Goal: Transaction & Acquisition: Purchase product/service

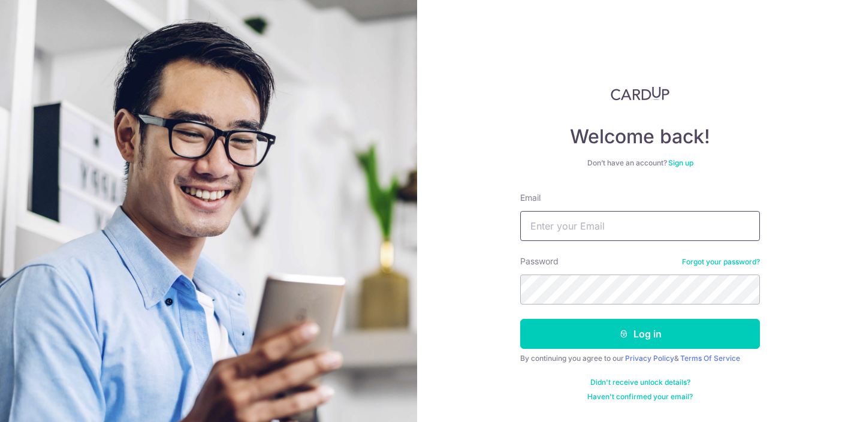
click at [596, 225] on input "Email" at bounding box center [640, 226] width 240 height 30
type input "[PERSON_NAME][EMAIL_ADDRESS][DOMAIN_NAME]"
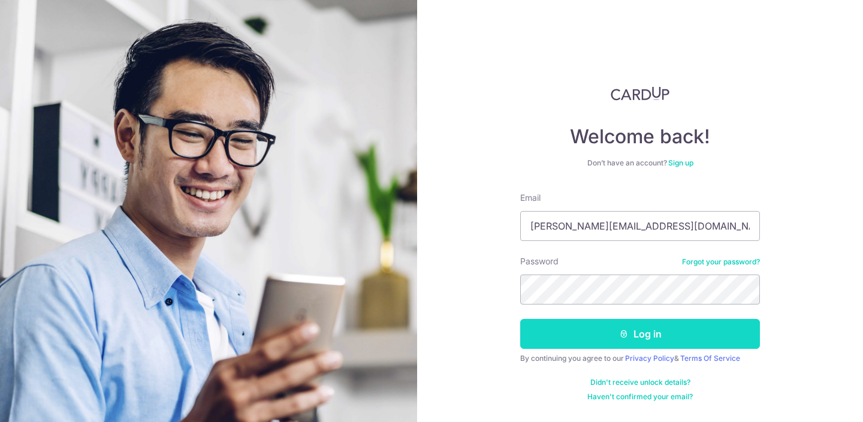
click at [644, 334] on button "Log in" at bounding box center [640, 334] width 240 height 30
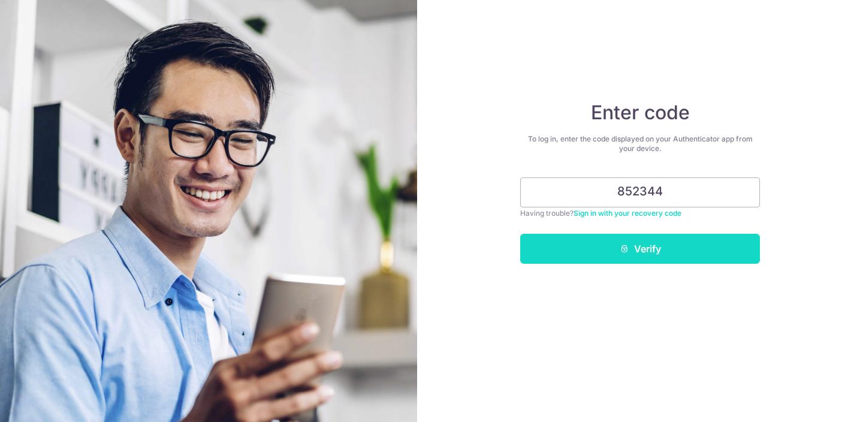
type input "852344"
click at [648, 248] on button "Verify" at bounding box center [640, 249] width 240 height 30
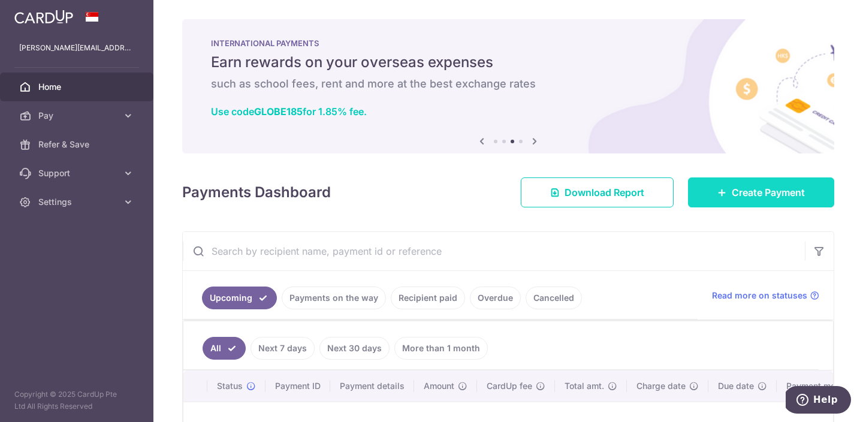
click at [742, 196] on span "Create Payment" at bounding box center [768, 192] width 73 height 14
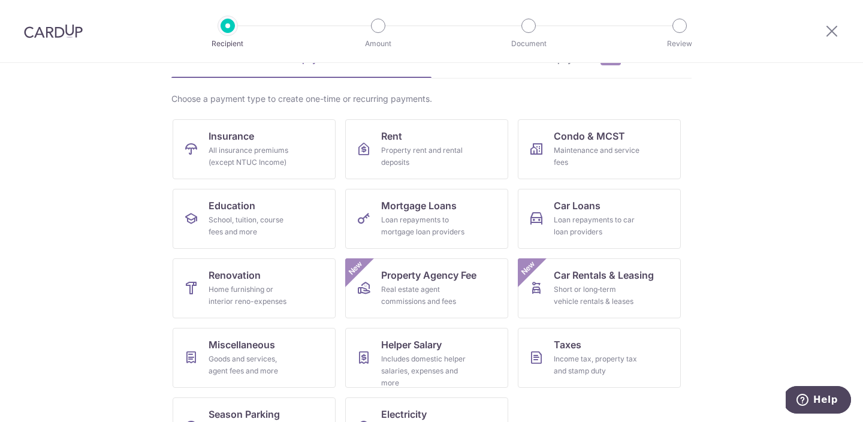
scroll to position [114, 0]
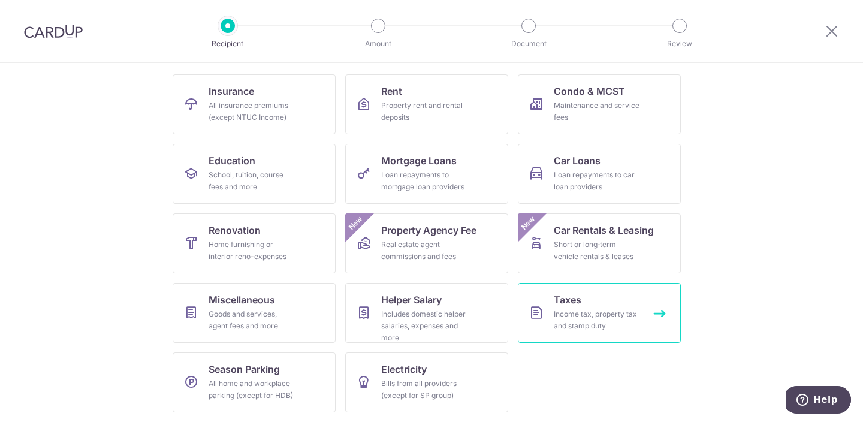
click at [567, 306] on span "Taxes" at bounding box center [568, 299] width 28 height 14
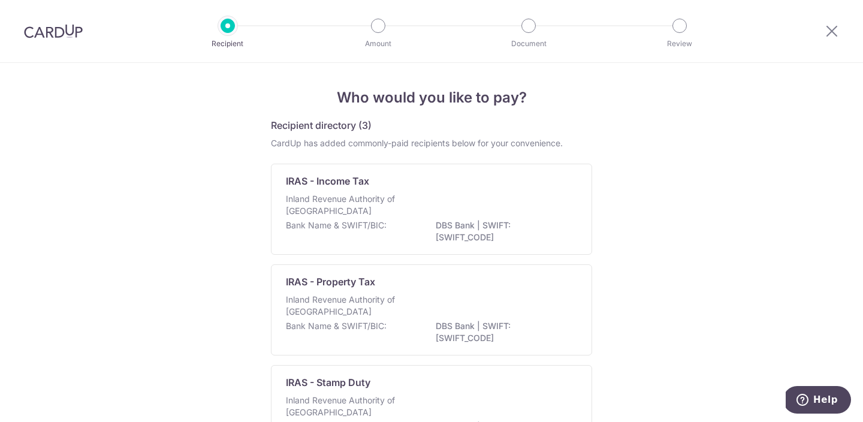
click at [413, 191] on div "IRAS - Income Tax Inland Revenue Authority of Singapore Bank Name & SWIFT/BIC: …" at bounding box center [431, 209] width 321 height 91
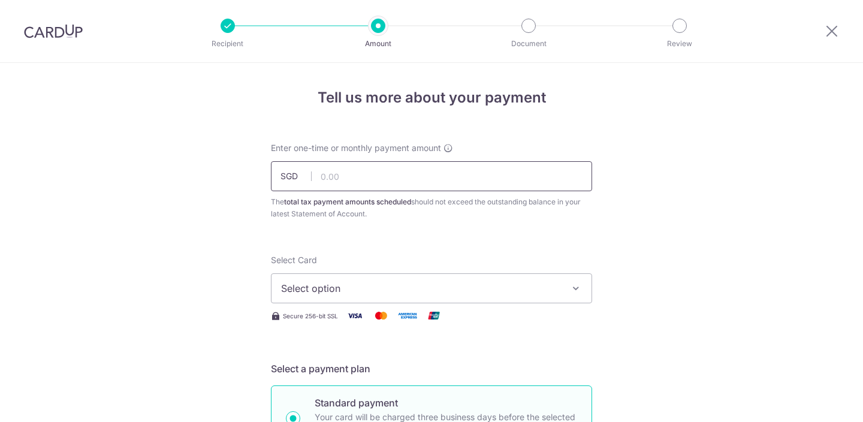
click at [418, 177] on input "text" at bounding box center [431, 176] width 321 height 30
type input "6,630.65"
click at [427, 293] on span "Select option" at bounding box center [420, 288] width 279 height 14
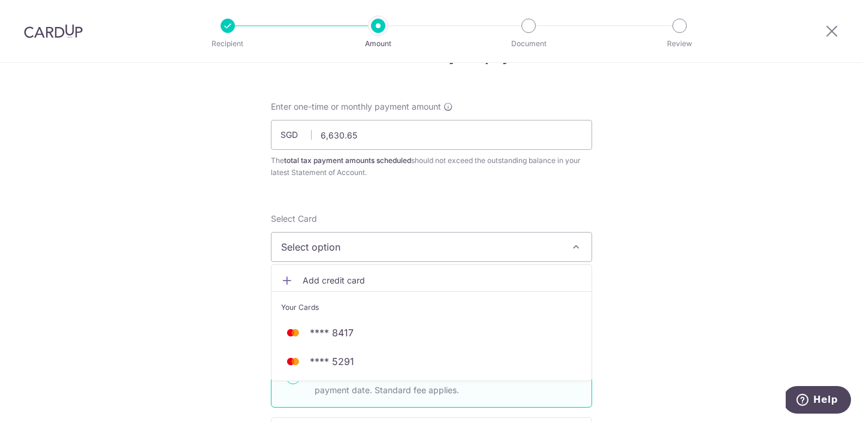
scroll to position [62, 0]
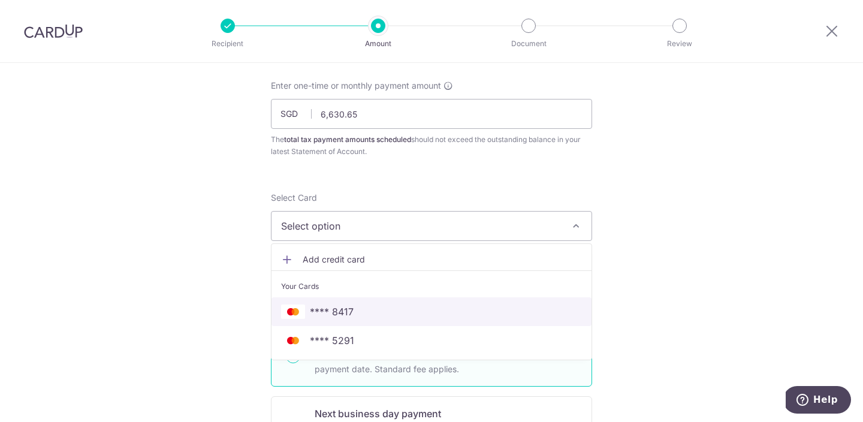
click at [390, 309] on span "**** 8417" at bounding box center [431, 311] width 301 height 14
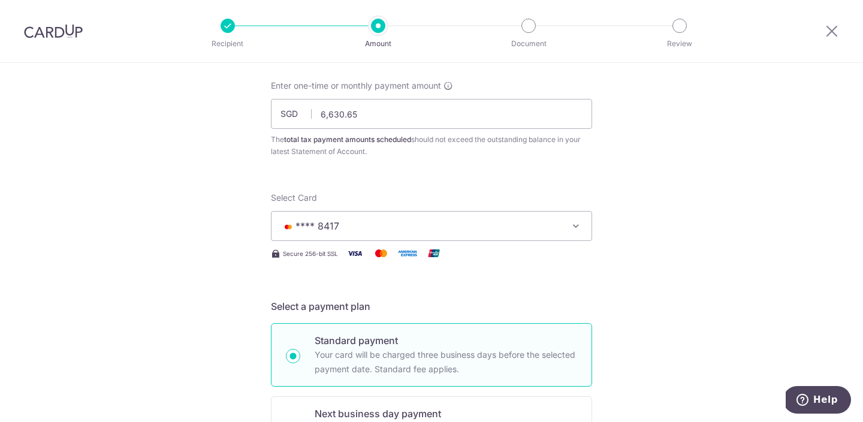
click at [427, 228] on span "**** 8417" at bounding box center [420, 226] width 279 height 14
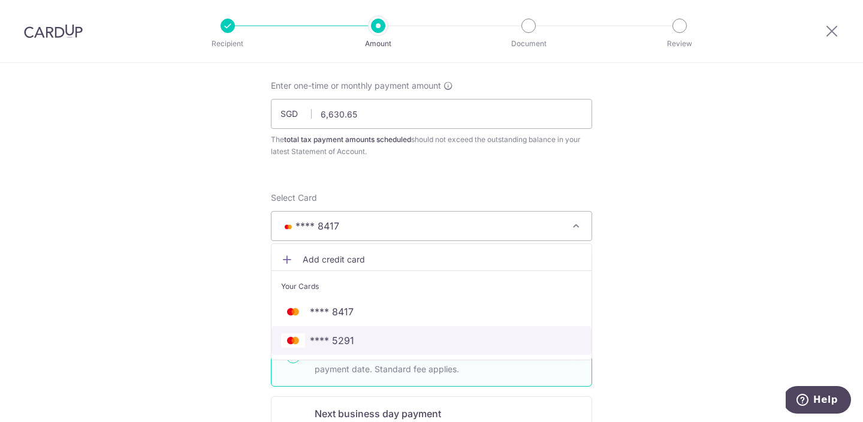
click at [362, 342] on span "**** 5291" at bounding box center [431, 340] width 301 height 14
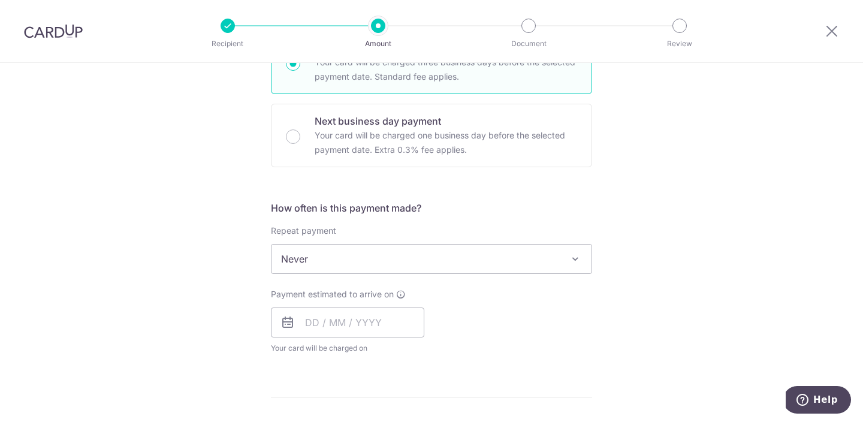
scroll to position [355, 0]
click at [397, 330] on input "text" at bounding box center [347, 322] width 153 height 30
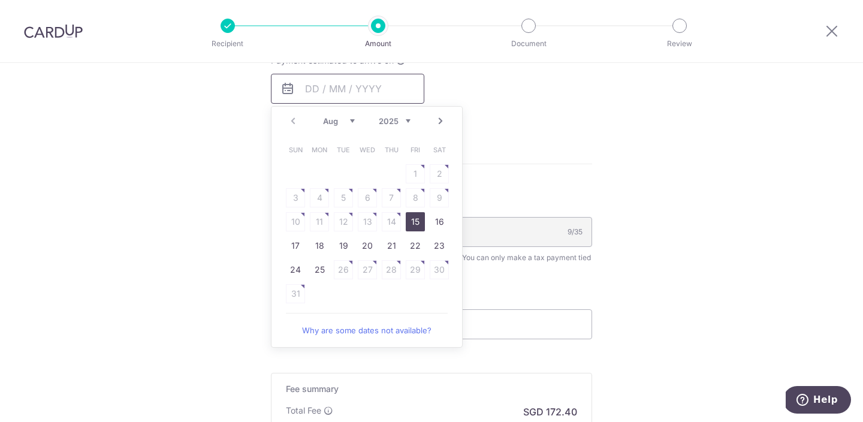
scroll to position [591, 0]
click at [315, 264] on link "25" at bounding box center [319, 266] width 19 height 19
type input "25/08/2025"
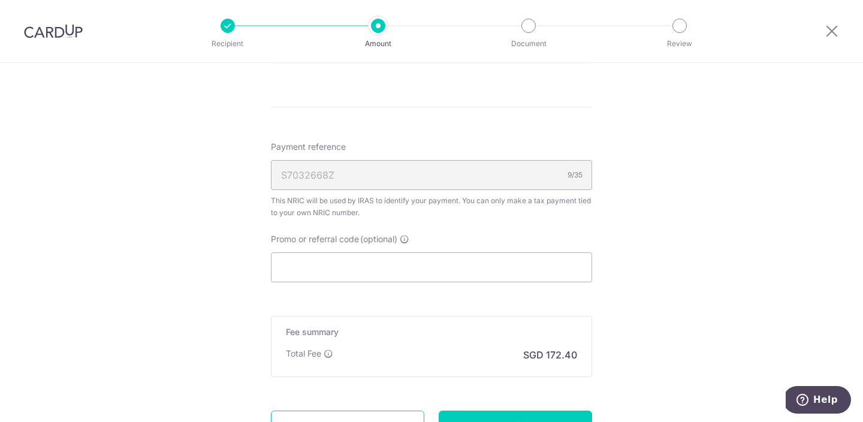
scroll to position [705, 0]
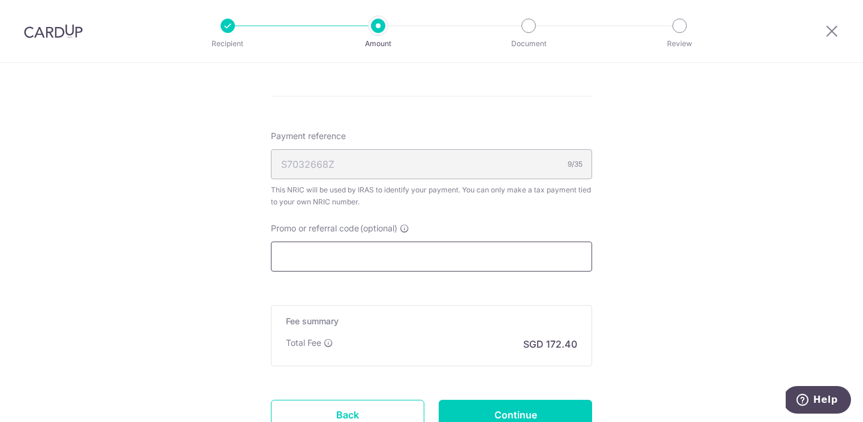
click at [519, 255] on input "Promo or referral code (optional)" at bounding box center [431, 257] width 321 height 30
click at [375, 251] on input "Promo or referral code (optional)" at bounding box center [431, 257] width 321 height 30
paste input "MCTAX25"
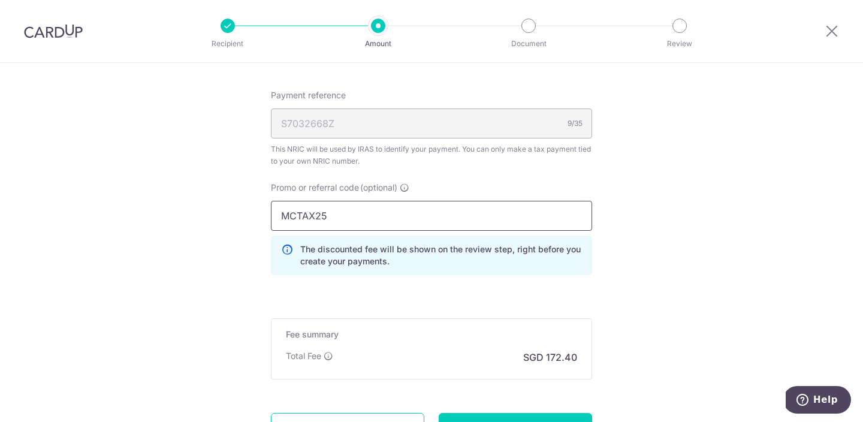
scroll to position [817, 0]
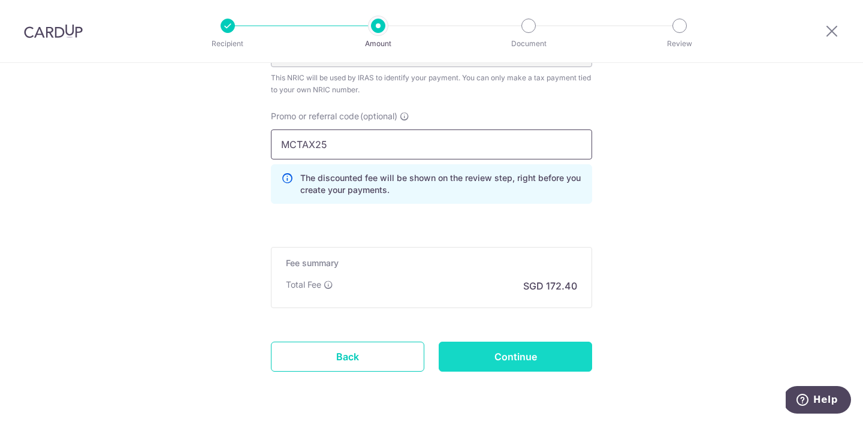
type input "MCTAX25"
click at [496, 363] on input "Continue" at bounding box center [515, 357] width 153 height 30
type input "Create Schedule"
